Goal: Information Seeking & Learning: Learn about a topic

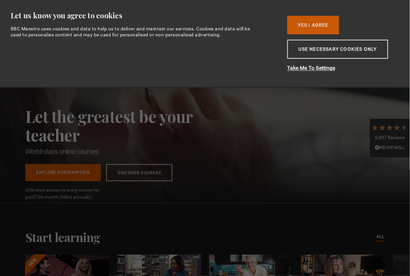
click at [302, 25] on button "Yes I Agree" at bounding box center [313, 25] width 52 height 19
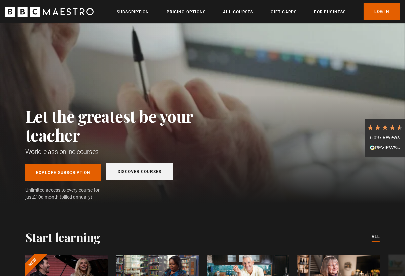
scroll to position [0, 79]
click at [237, 10] on link "All Courses" at bounding box center [238, 12] width 30 height 7
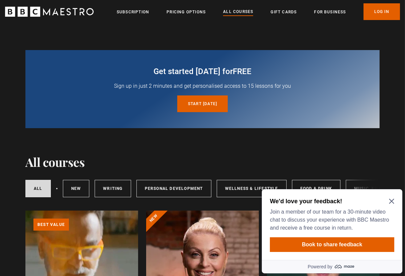
click at [390, 200] on icon "Close Maze Prompt" at bounding box center [390, 201] width 5 height 5
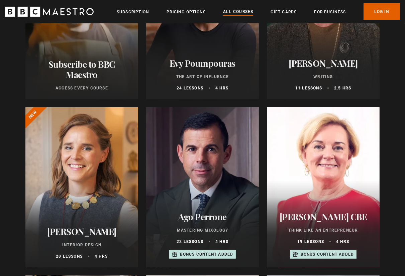
scroll to position [408, 0]
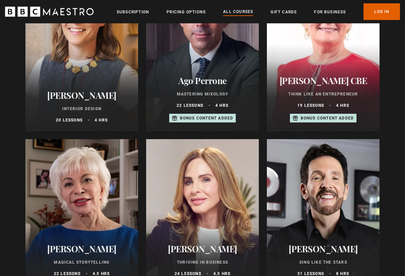
drag, startPoint x: 174, startPoint y: 90, endPoint x: 171, endPoint y: 105, distance: 15.9
drag, startPoint x: 171, startPoint y: 105, endPoint x: 386, endPoint y: 65, distance: 218.6
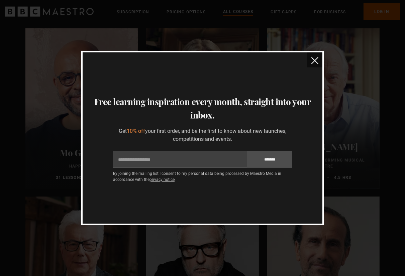
scroll to position [1089, 0]
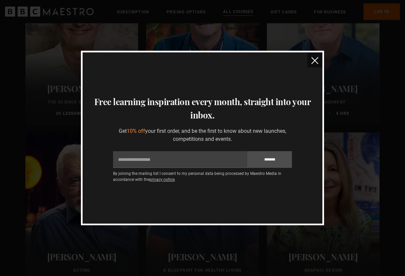
click at [313, 61] on img "close" at bounding box center [314, 60] width 7 height 7
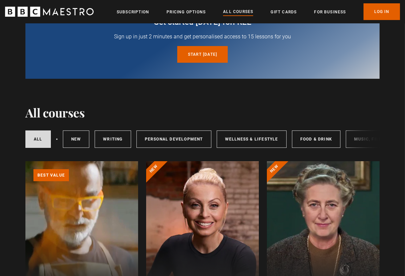
scroll to position [0, 0]
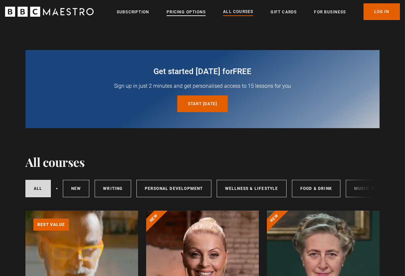
click at [199, 11] on link "Pricing Options" at bounding box center [185, 12] width 39 height 7
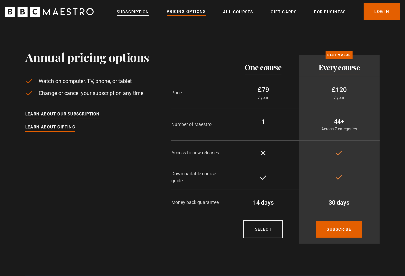
click at [128, 10] on link "Subscription" at bounding box center [133, 12] width 32 height 7
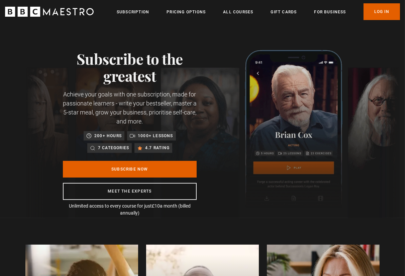
click at [232, 11] on link "All Courses" at bounding box center [238, 12] width 30 height 7
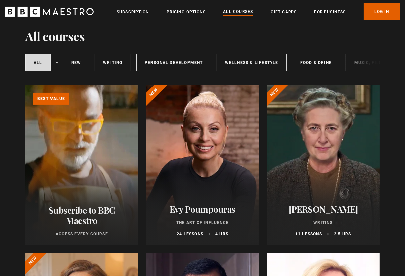
scroll to position [136, 0]
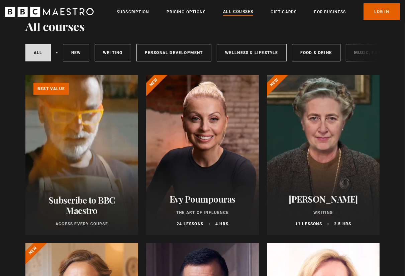
drag, startPoint x: 186, startPoint y: 63, endPoint x: 226, endPoint y: 63, distance: 40.1
click at [226, 63] on div "All courses New courses Writing Personal Development Wellness & Lifestyle Food …" at bounding box center [202, 52] width 354 height 23
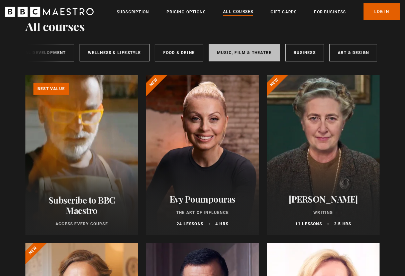
click at [256, 50] on link "Music, Film & Theatre" at bounding box center [244, 52] width 71 height 17
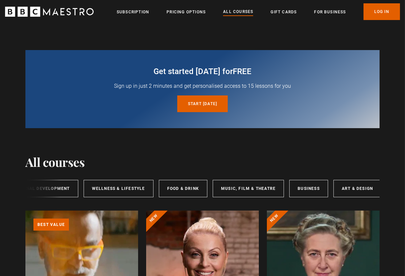
scroll to position [0, 137]
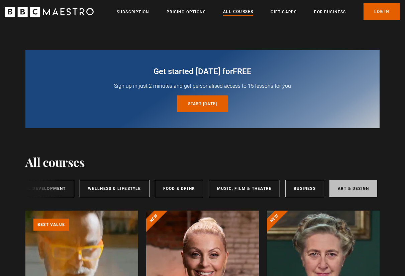
click at [357, 191] on link "Art & Design" at bounding box center [353, 188] width 48 height 17
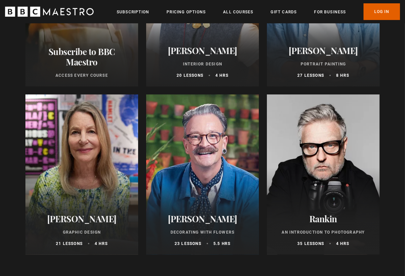
scroll to position [272, 0]
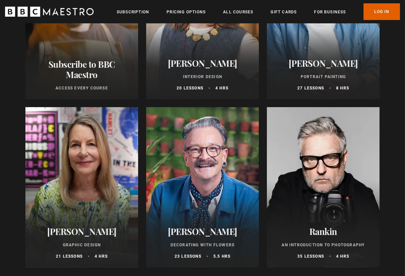
click at [108, 164] on div at bounding box center [81, 187] width 113 height 160
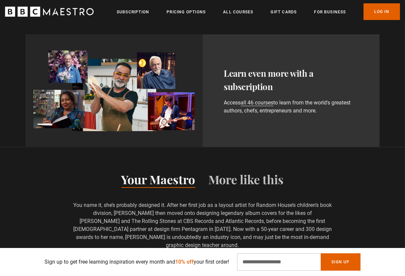
scroll to position [408, 0]
